Goal: Information Seeking & Learning: Learn about a topic

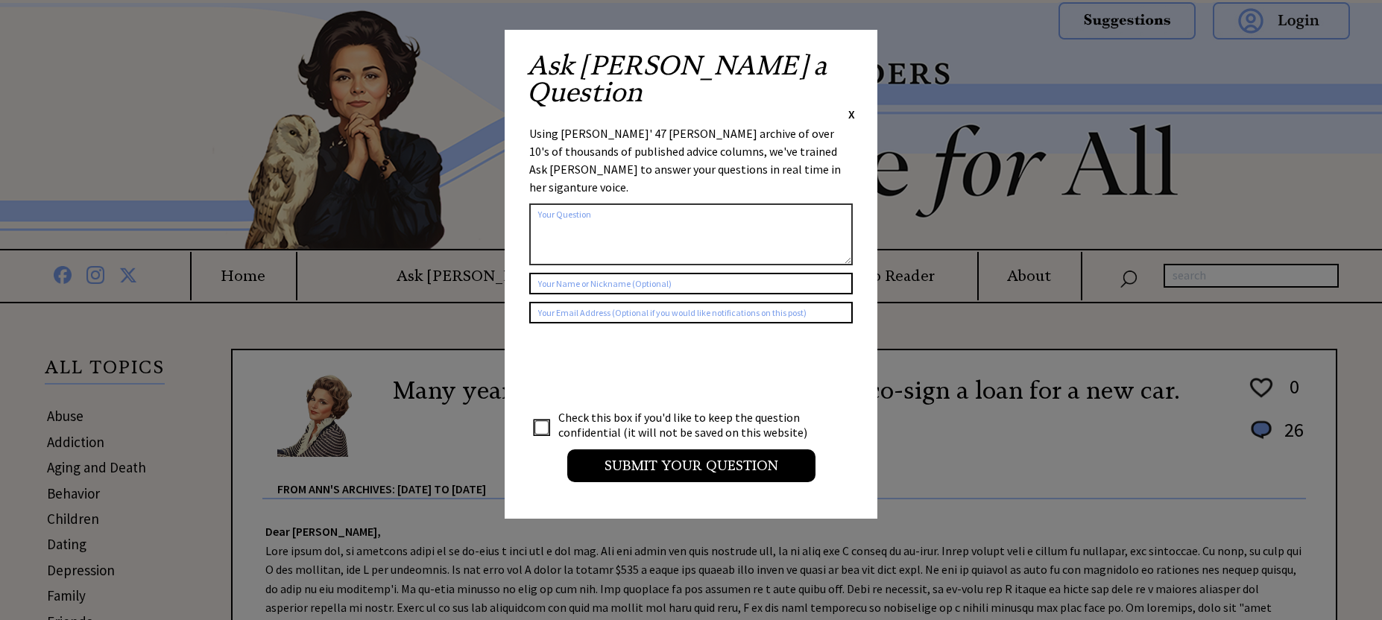
click at [847, 57] on div "Ask Ann a Question X" at bounding box center [691, 87] width 328 height 70
click at [851, 107] on span "X" at bounding box center [851, 114] width 7 height 15
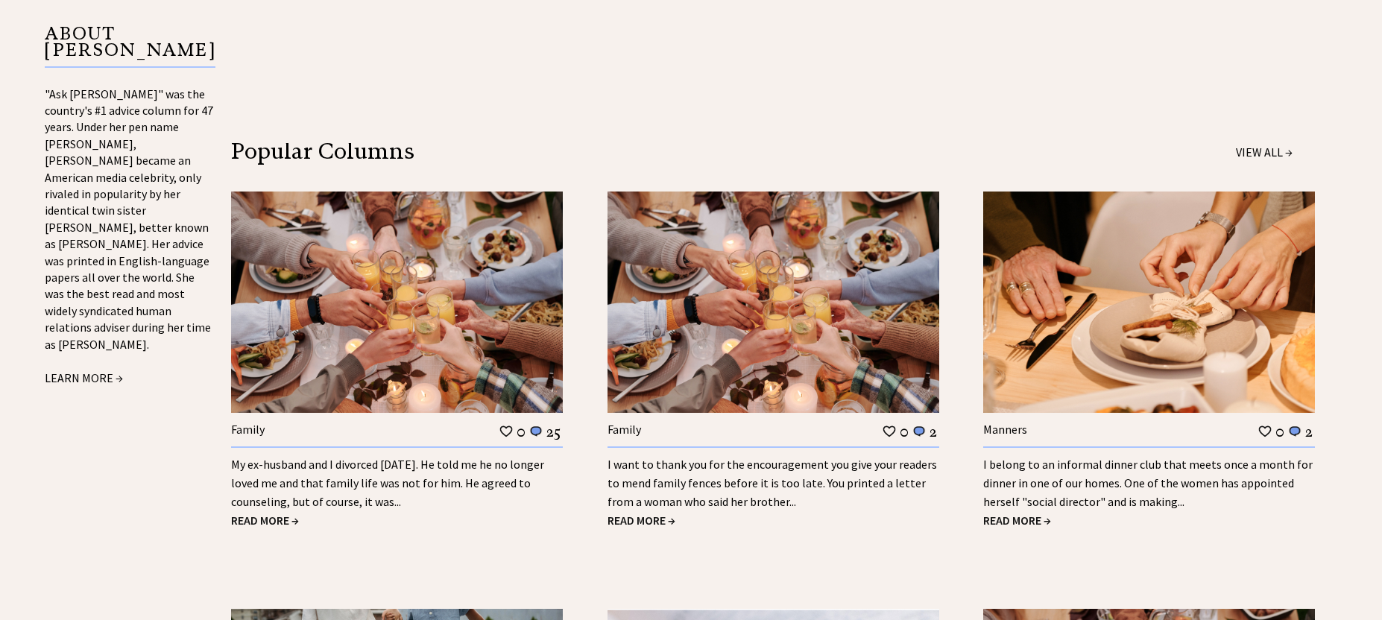
scroll to position [1505, 0]
click at [994, 520] on span "READ MORE →" at bounding box center [1017, 519] width 68 height 15
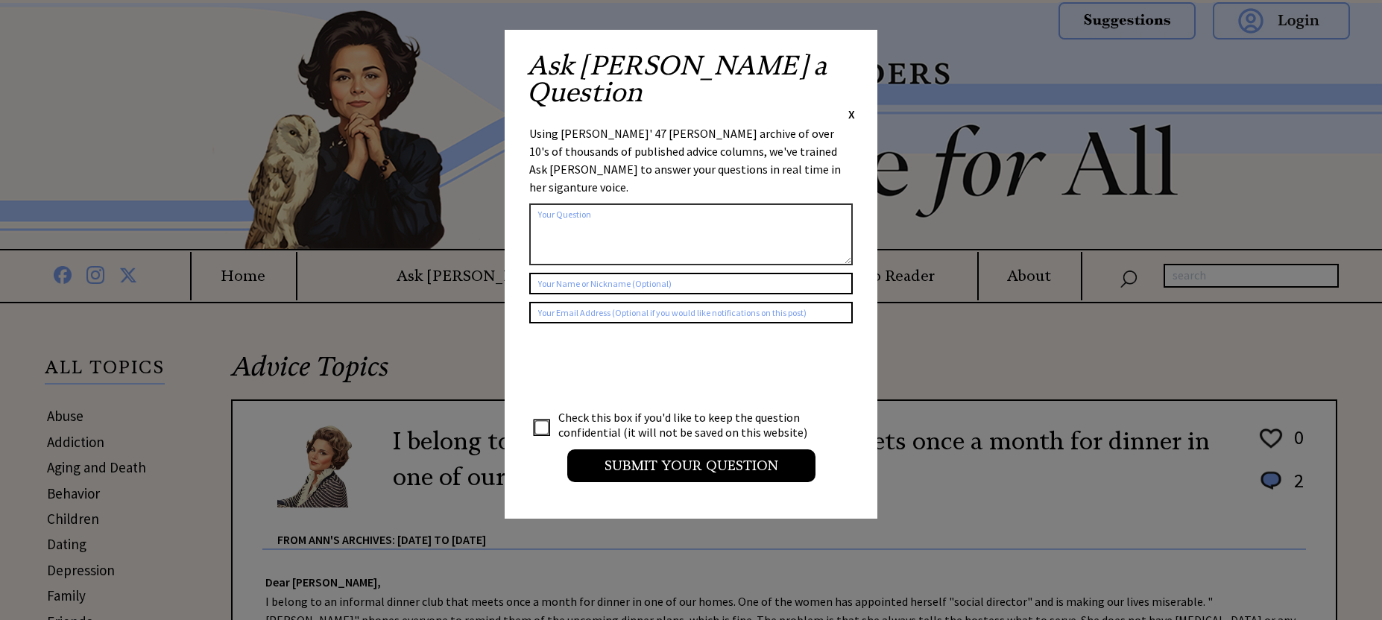
click at [854, 107] on span "X" at bounding box center [851, 114] width 7 height 15
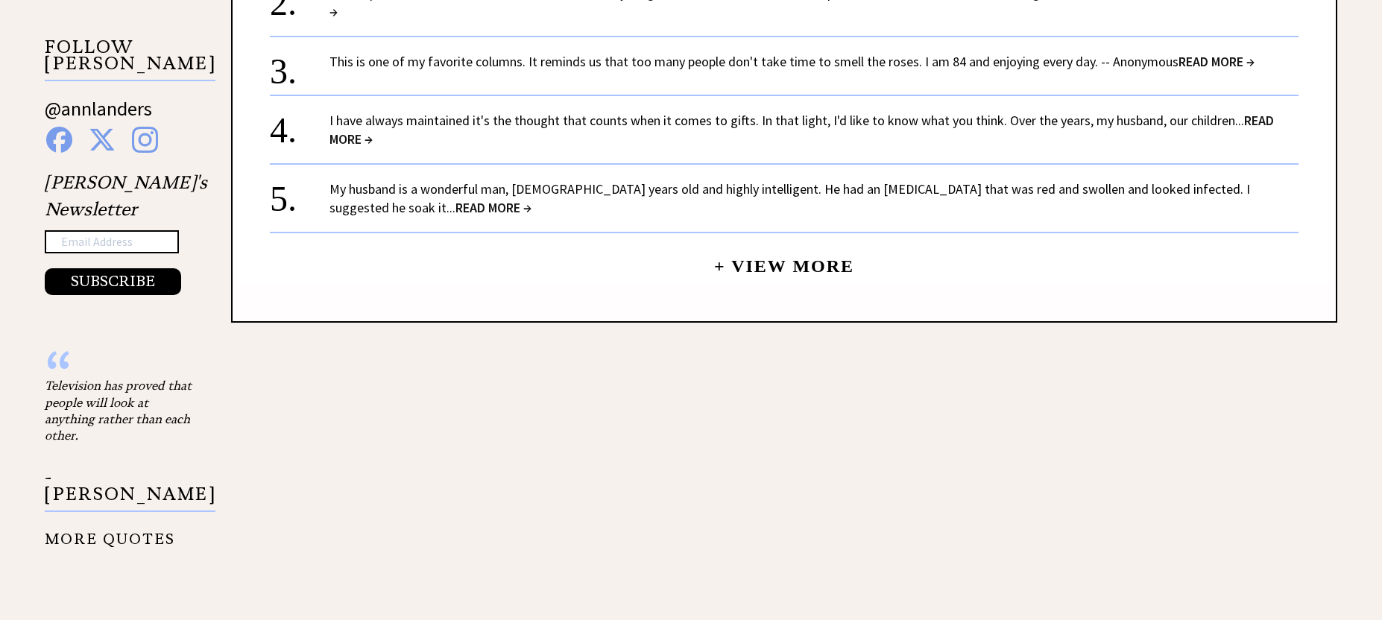
scroll to position [1363, 0]
click at [455, 210] on span "READ MORE →" at bounding box center [493, 205] width 76 height 17
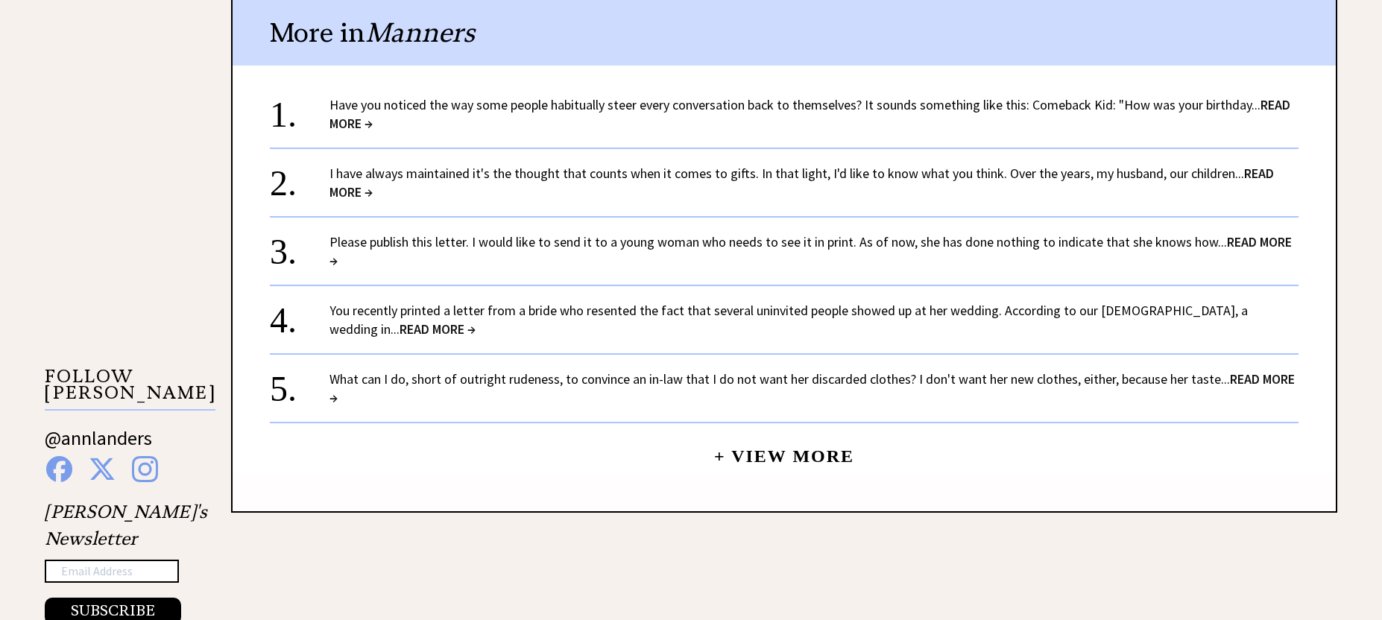
scroll to position [1180, 0]
click at [1273, 244] on span "READ MORE →" at bounding box center [810, 252] width 962 height 36
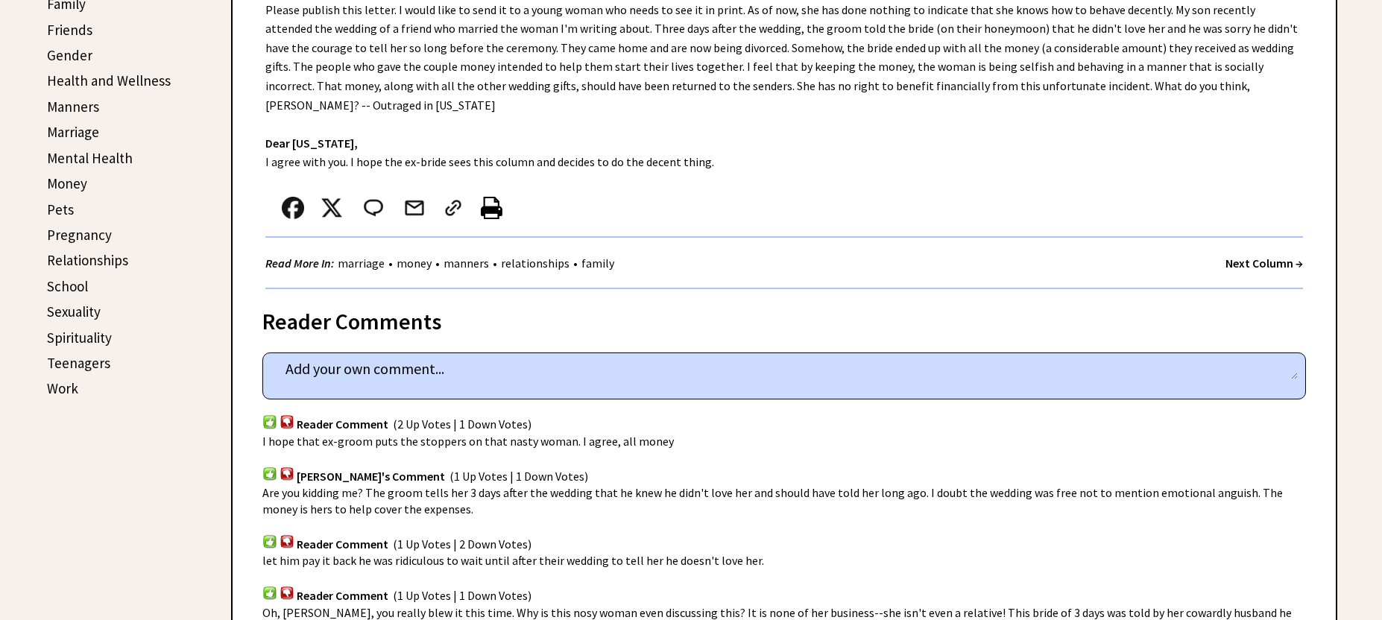
scroll to position [591, 0]
